Goal: Navigation & Orientation: Find specific page/section

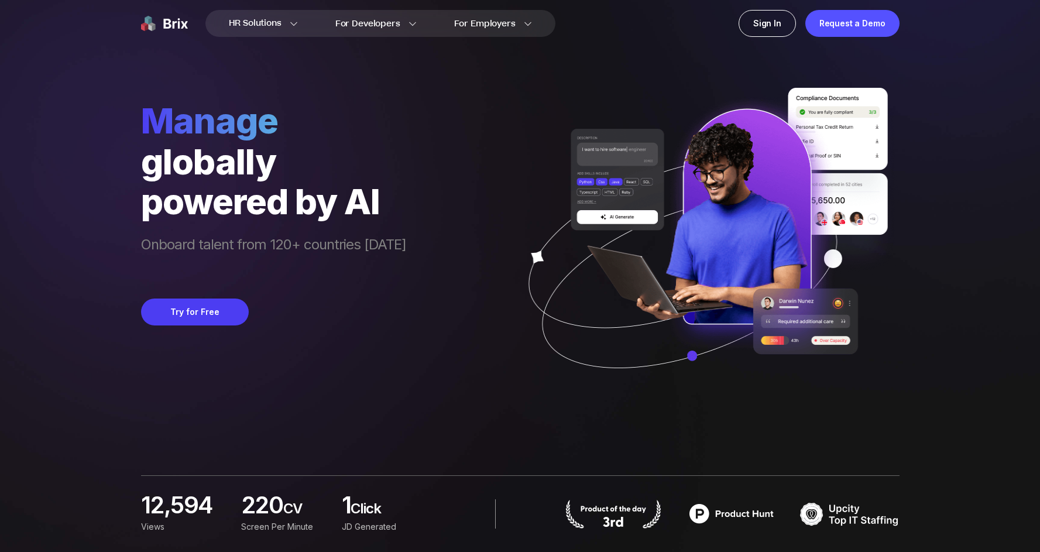
click at [386, 346] on div "manage globally powered by AI Onboard talent from 120+ countries [DATE] Try for…" at bounding box center [273, 250] width 265 height 303
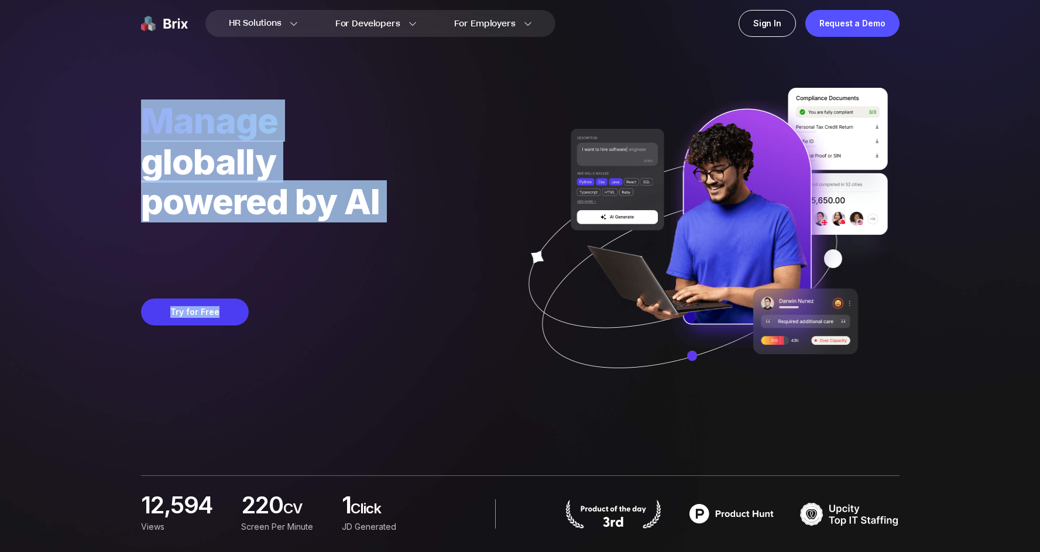
click at [384, 345] on div "manage globally powered by AI Onboard talent from 120+ countries [DATE] Try for…" at bounding box center [273, 250] width 265 height 303
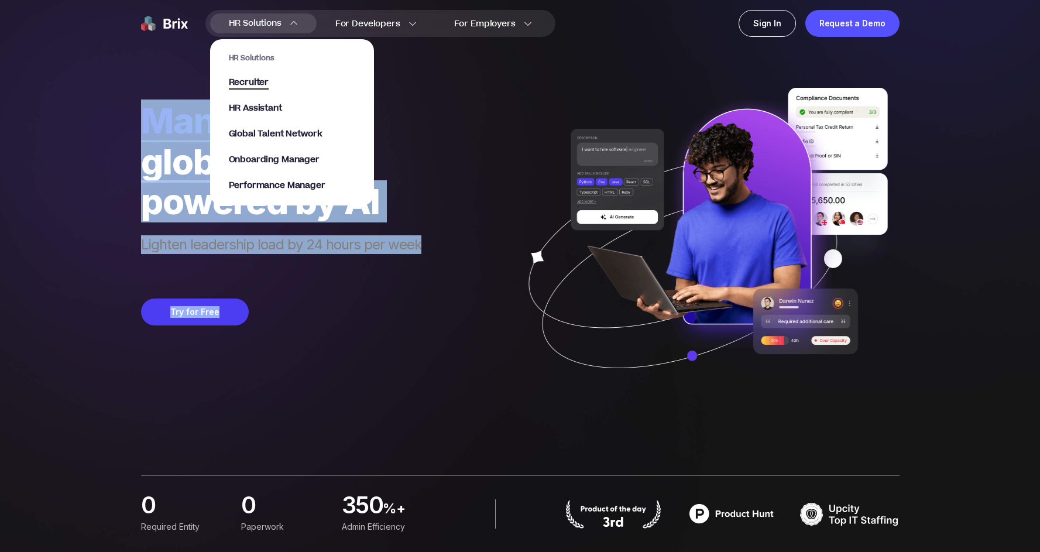
click at [253, 80] on span "Recruiter" at bounding box center [249, 82] width 40 height 13
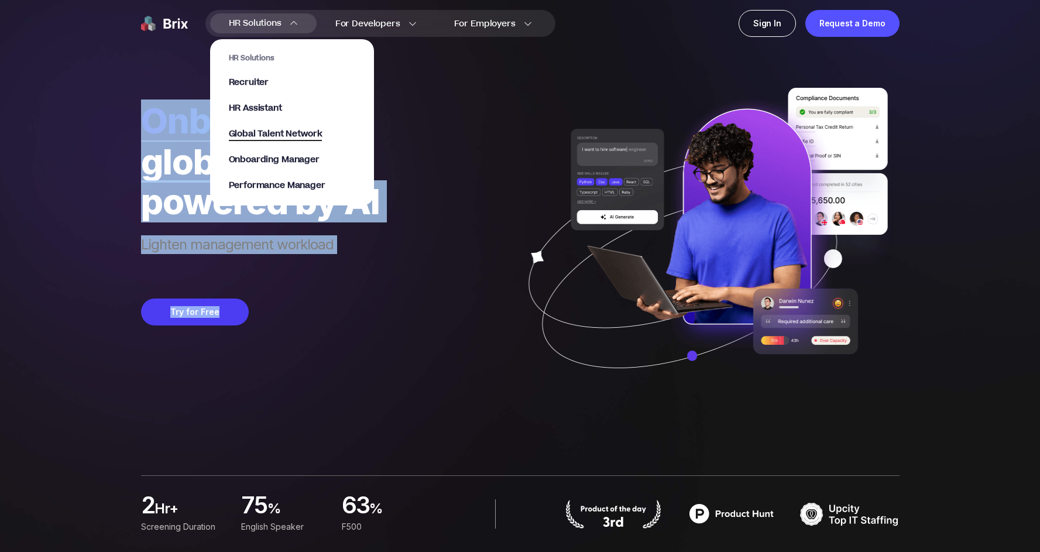
click at [289, 133] on span "Global Talent Network" at bounding box center [276, 134] width 94 height 13
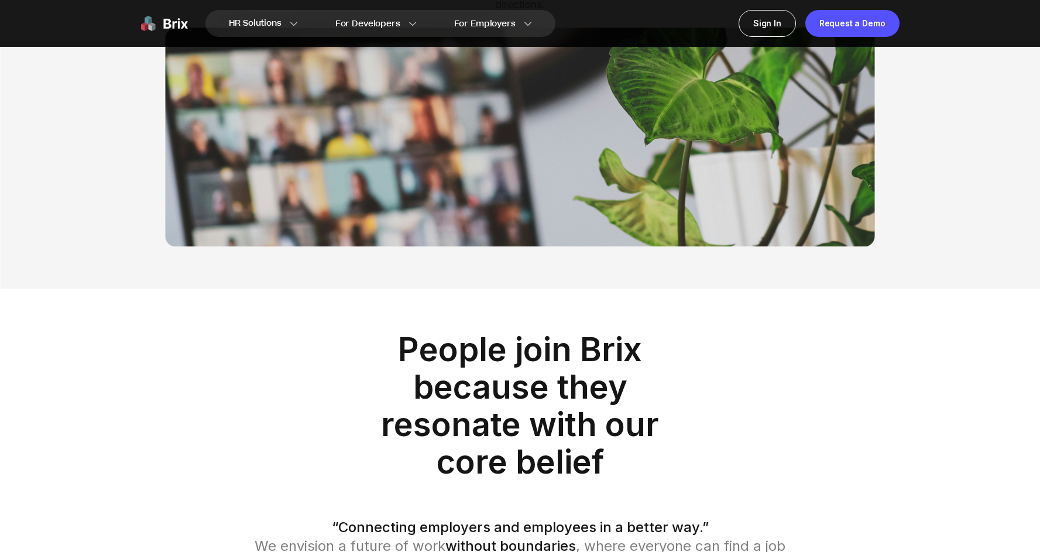
scroll to position [1657, 0]
